Goal: Information Seeking & Learning: Find specific fact

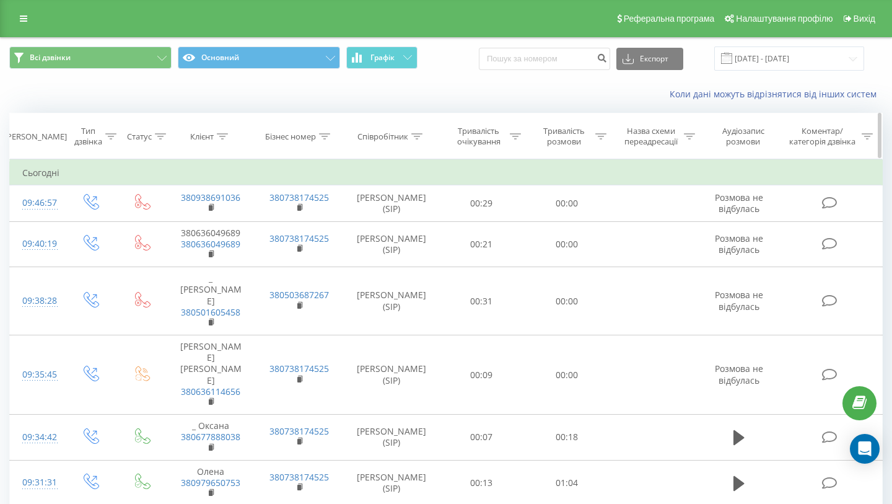
click at [417, 136] on icon at bounding box center [416, 136] width 11 height 6
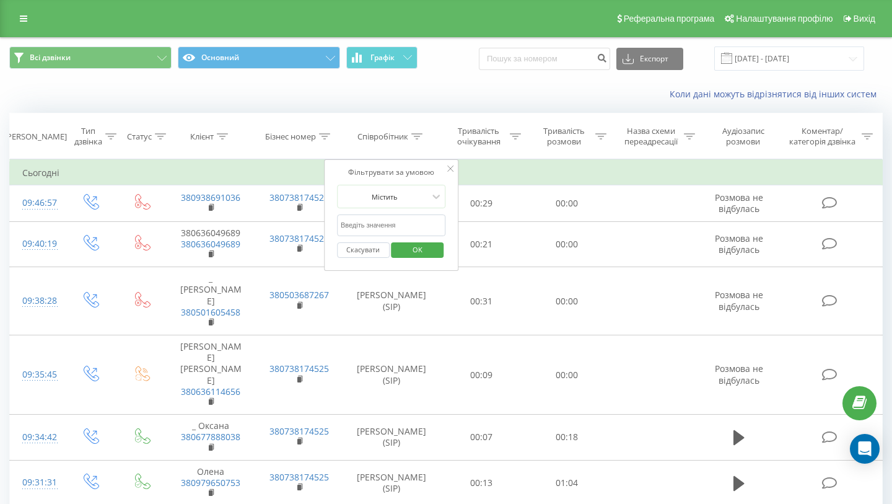
click at [382, 229] on input "text" at bounding box center [391, 225] width 109 height 22
type input "[PERSON_NAME]"
click at [421, 248] on span "OK" at bounding box center [417, 249] width 35 height 19
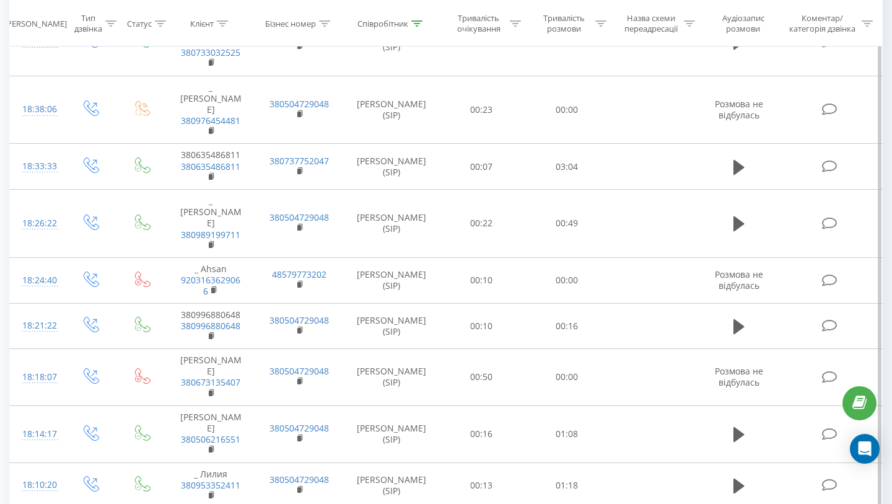
scroll to position [924, 0]
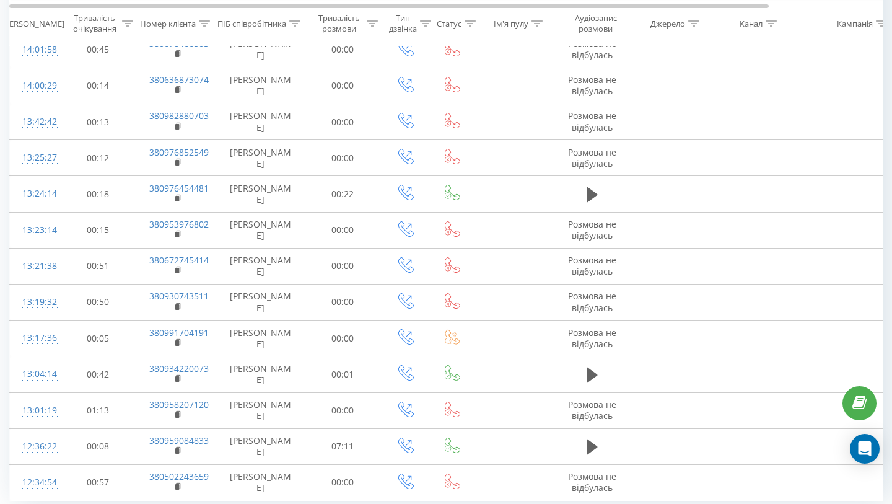
scroll to position [629, 0]
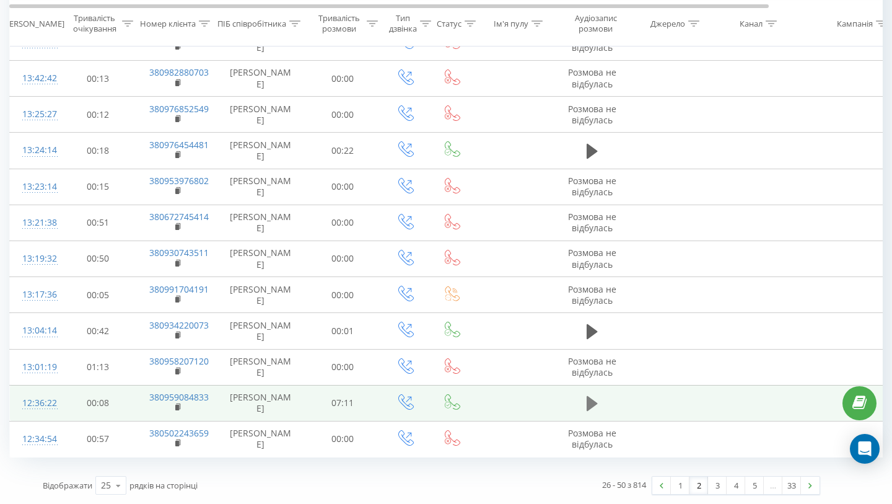
click at [590, 401] on icon at bounding box center [592, 403] width 11 height 15
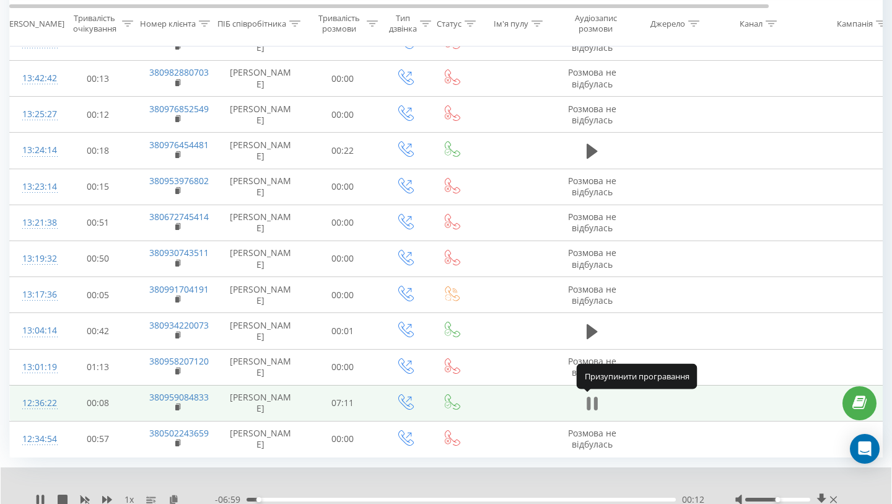
click at [590, 402] on icon at bounding box center [592, 403] width 11 height 17
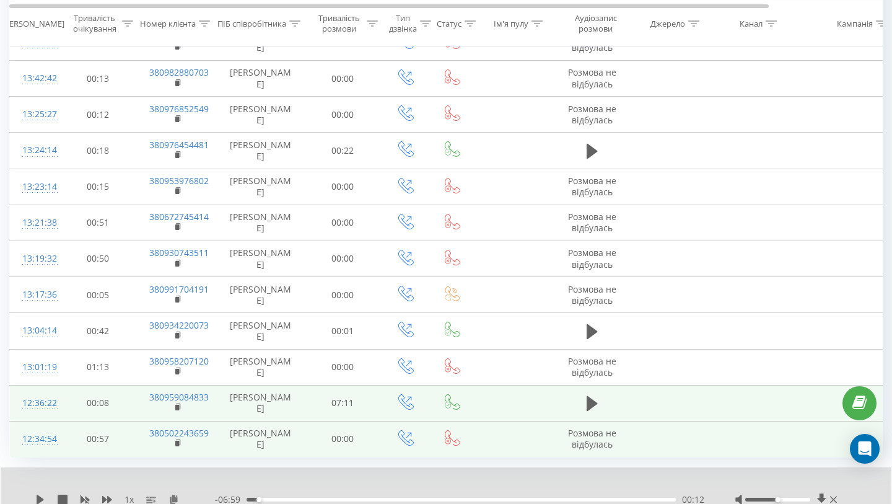
scroll to position [677, 0]
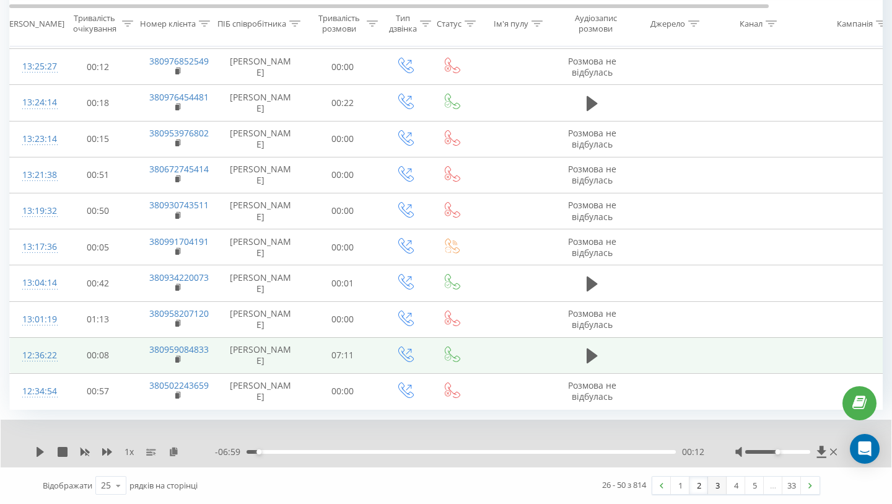
click at [717, 486] on link "3" at bounding box center [717, 484] width 19 height 17
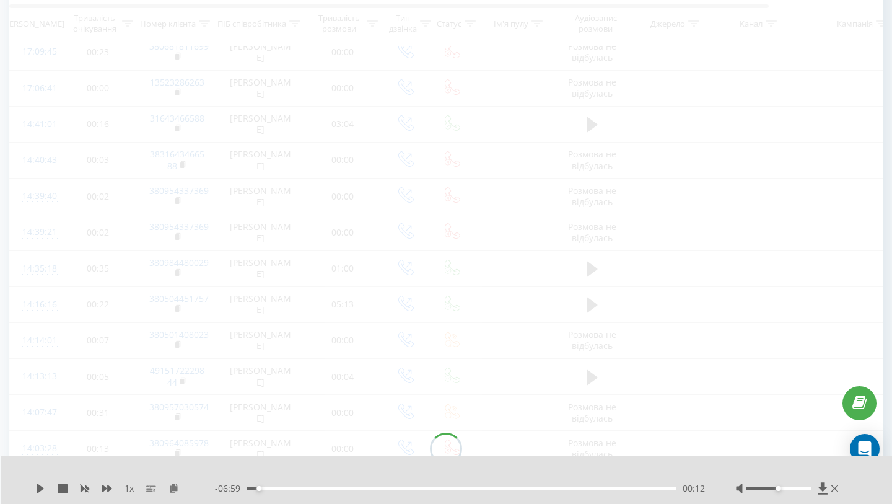
scroll to position [82, 0]
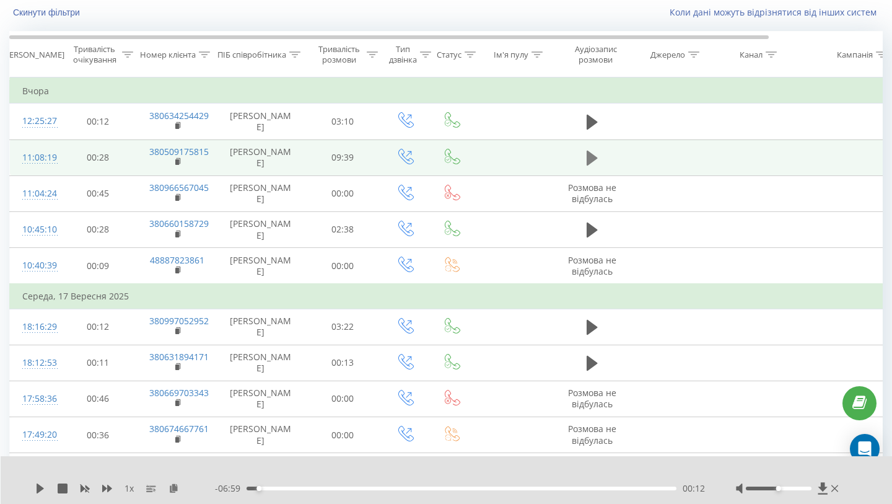
click at [592, 155] on icon at bounding box center [592, 158] width 11 height 15
click at [590, 154] on icon at bounding box center [592, 157] width 11 height 17
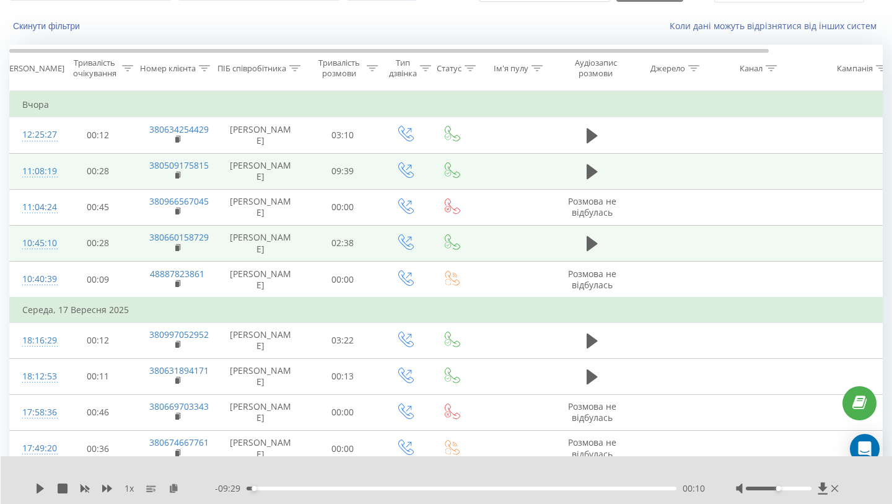
scroll to position [68, 0]
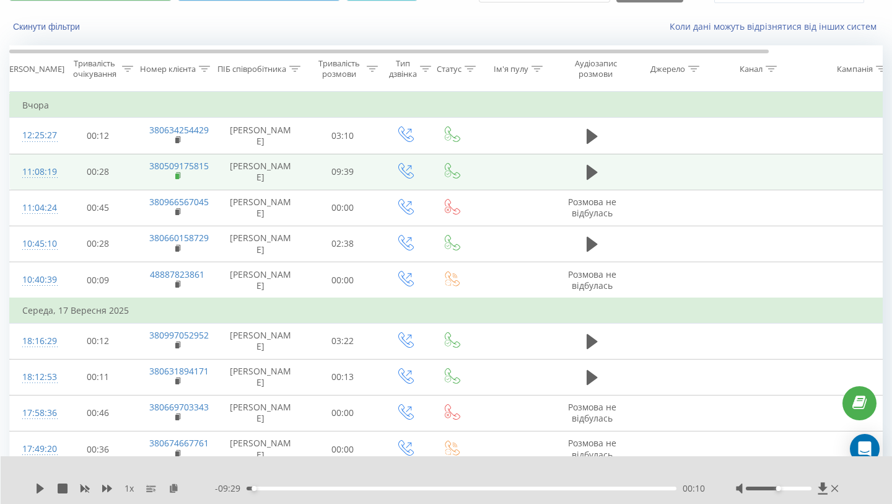
click at [177, 174] on rect at bounding box center [177, 176] width 4 height 6
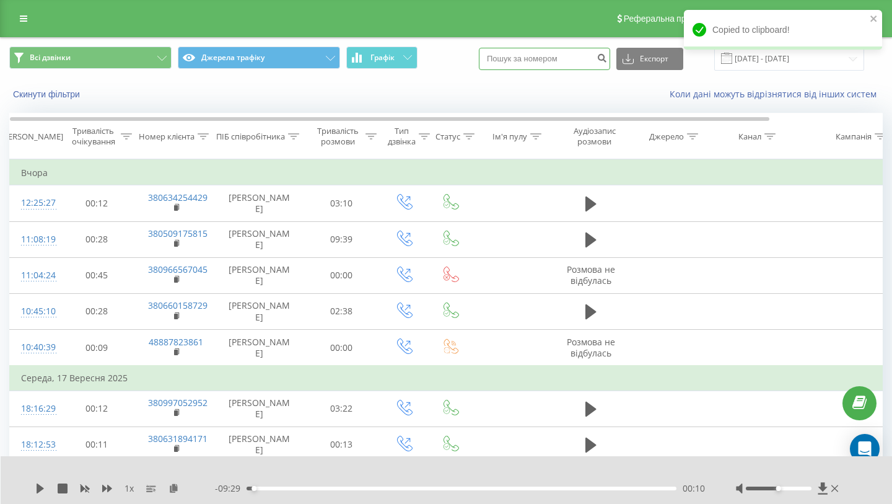
click at [563, 59] on input at bounding box center [544, 59] width 131 height 22
paste input "380509175815"
type input "380509175815"
